Goal: Task Accomplishment & Management: Use online tool/utility

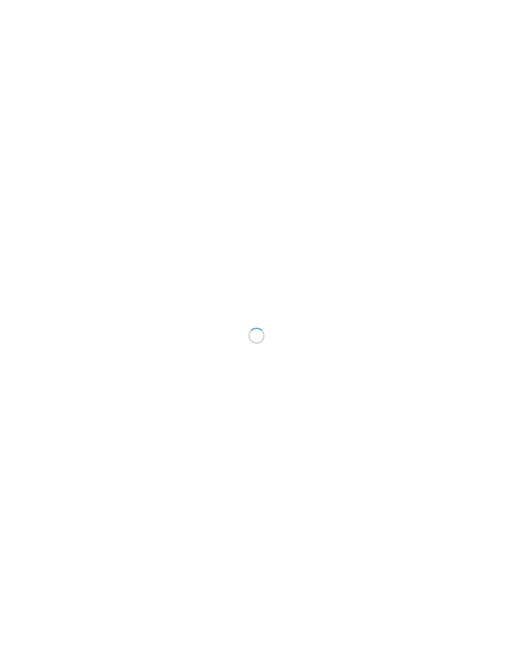
scroll to position [24, 0]
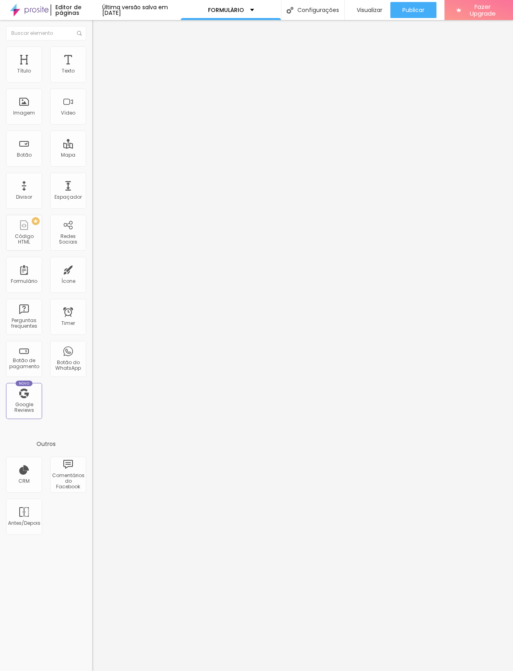
click at [92, 63] on div "Formulário briefing" at bounding box center [138, 75] width 92 height 24
click at [92, 81] on span at bounding box center [94, 84] width 5 height 7
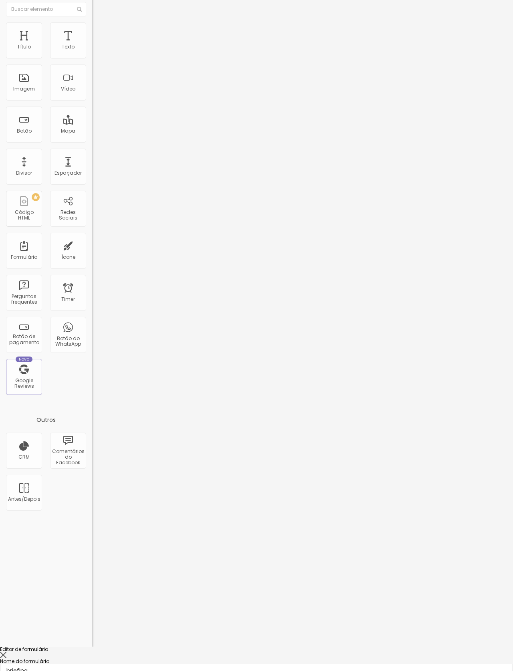
scroll to position [220, 0]
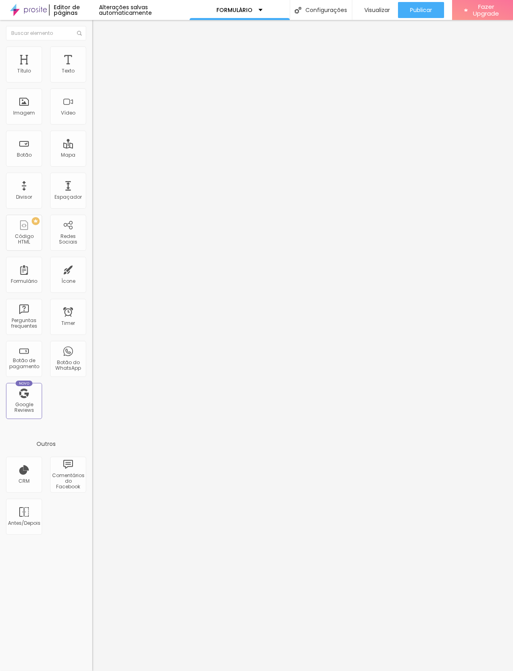
scroll to position [40, 0]
click at [386, 13] on span "Visualizar" at bounding box center [377, 10] width 26 height 6
click at [339, 12] on div "Configurações" at bounding box center [321, 10] width 62 height 20
click at [408, 671] on div at bounding box center [256, 679] width 513 height 7
click at [313, 9] on div "Configurações" at bounding box center [321, 10] width 62 height 20
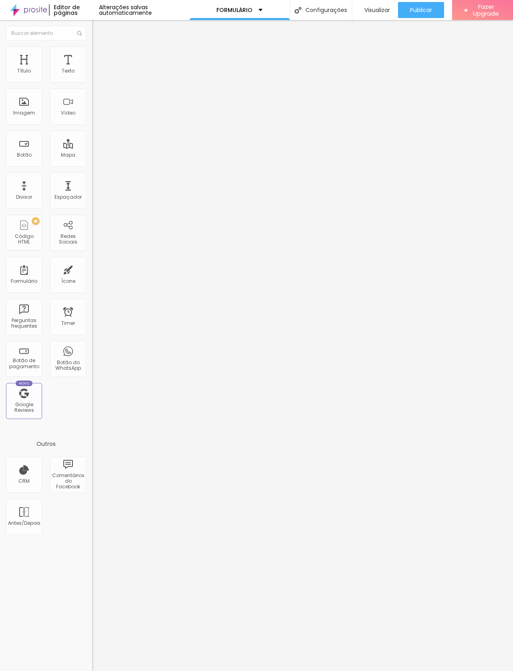
click at [408, 671] on div at bounding box center [256, 679] width 513 height 7
click at [351, 6] on div "Configurações" at bounding box center [321, 10] width 62 height 20
click at [404, 671] on div at bounding box center [256, 679] width 513 height 7
click at [32, 279] on div "Formulário" at bounding box center [24, 275] width 36 height 36
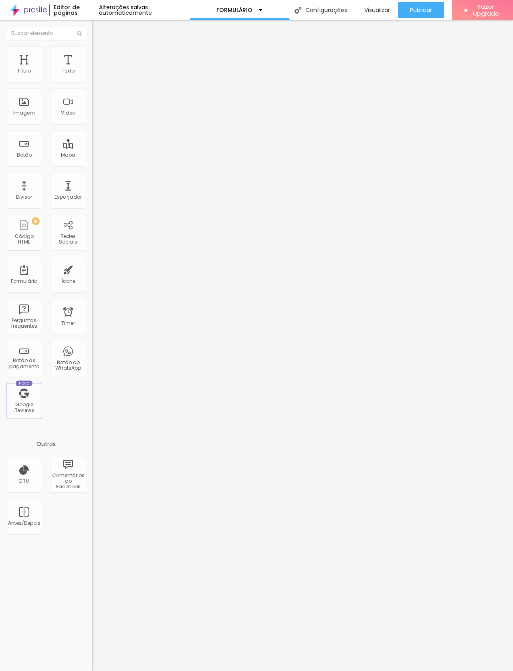
click at [32, 264] on div "Formulário" at bounding box center [24, 275] width 36 height 36
click at [34, 412] on div "Google Reviews" at bounding box center [24, 408] width 32 height 12
click at [37, 270] on div "Formulário" at bounding box center [24, 275] width 36 height 36
click at [44, 265] on div "Título Texto Imagem Vídeo Botão Mapa Divisor Espaçador PREMIUM Código HTML Rede…" at bounding box center [46, 235] width 92 height 379
click at [42, 275] on div "Formulário" at bounding box center [24, 275] width 36 height 36
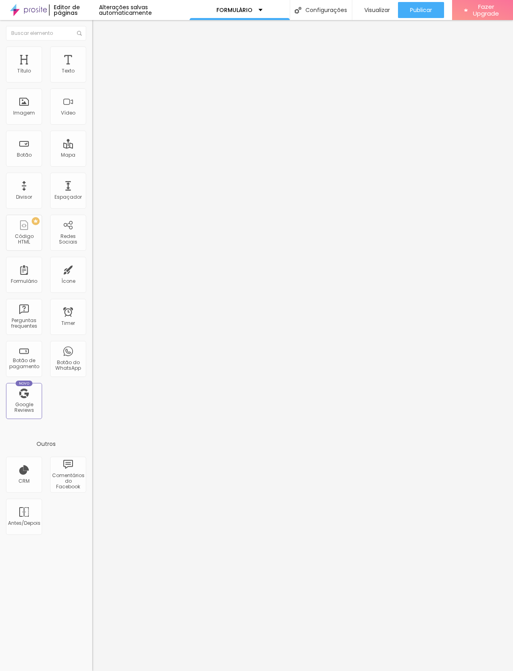
click at [43, 277] on div "Título Texto Imagem Vídeo Botão Mapa Divisor Espaçador PREMIUM Código HTML Rede…" at bounding box center [46, 235] width 92 height 379
click at [46, 272] on div "Título Texto Imagem Vídeo Botão Mapa Divisor Espaçador PREMIUM Código HTML Rede…" at bounding box center [46, 235] width 92 height 379
click at [92, 81] on div "Contato" at bounding box center [138, 74] width 92 height 14
